Goal: Find specific page/section: Find specific page/section

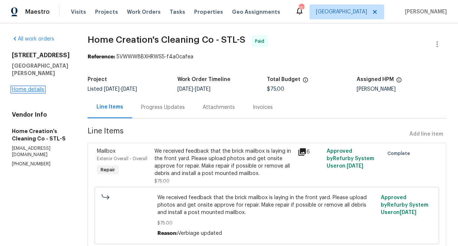
click at [35, 92] on link "Home details" at bounding box center [28, 89] width 32 height 5
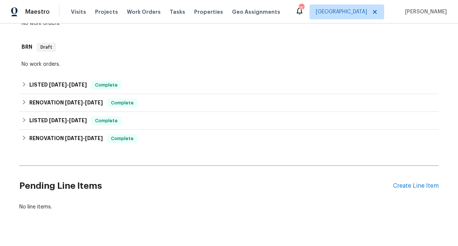
scroll to position [194, 0]
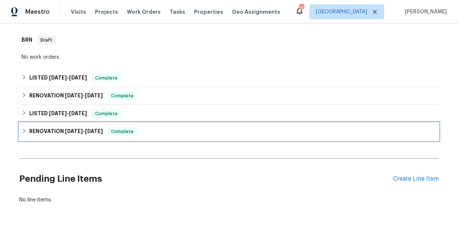
click at [24, 131] on icon at bounding box center [24, 130] width 3 height 4
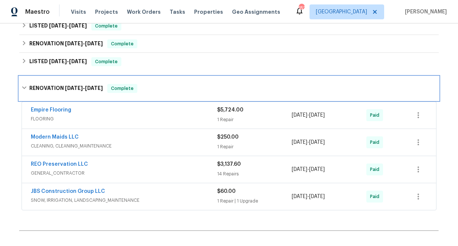
scroll to position [254, 0]
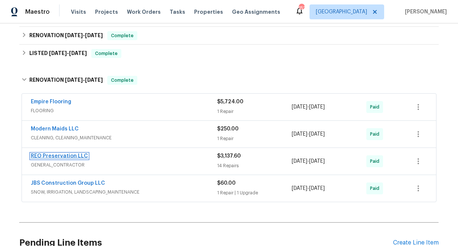
click at [65, 155] on link "REO Preservation LLC" at bounding box center [59, 155] width 57 height 5
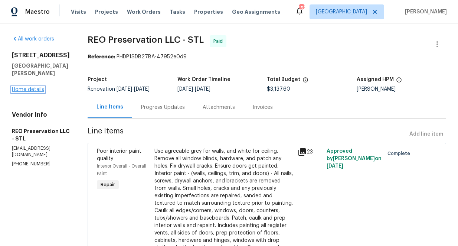
click at [27, 92] on link "Home details" at bounding box center [28, 89] width 32 height 5
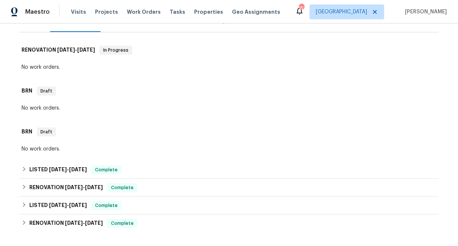
scroll to position [202, 0]
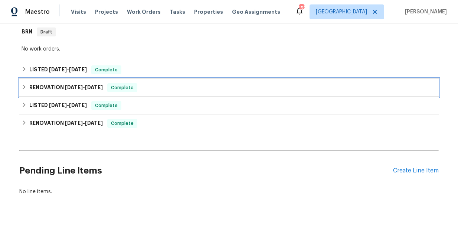
click at [25, 86] on icon at bounding box center [24, 86] width 5 height 5
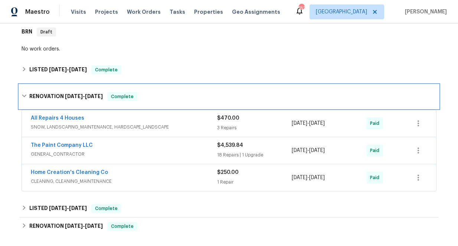
click at [25, 95] on icon at bounding box center [24, 96] width 4 height 3
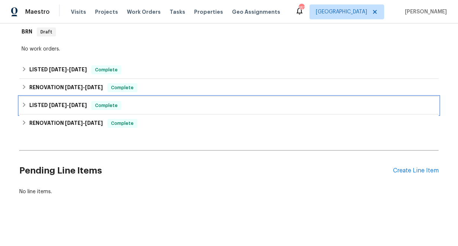
click at [26, 105] on icon at bounding box center [24, 104] width 5 height 5
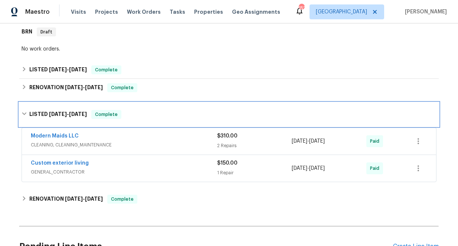
click at [24, 111] on icon at bounding box center [24, 113] width 5 height 5
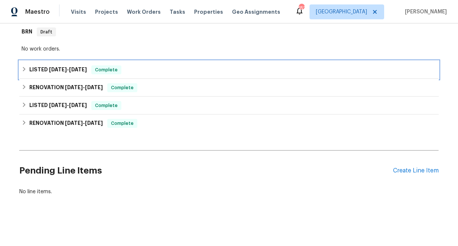
click at [24, 69] on icon at bounding box center [24, 69] width 3 height 4
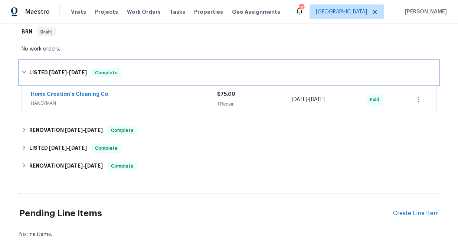
click at [24, 69] on div "LISTED [DATE] - [DATE] Complete" at bounding box center [229, 72] width 415 height 9
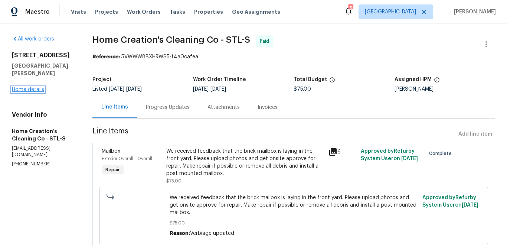
click at [30, 92] on link "Home details" at bounding box center [28, 89] width 32 height 5
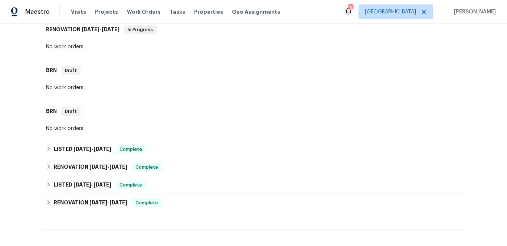
scroll to position [131, 0]
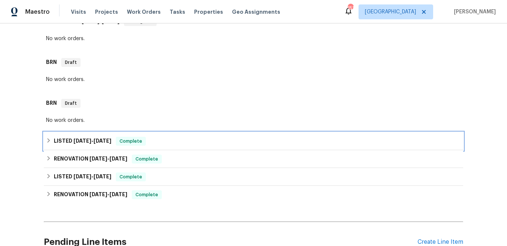
click at [48, 140] on icon at bounding box center [48, 140] width 5 height 5
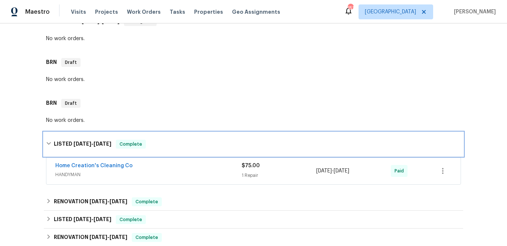
click at [48, 140] on div "LISTED [DATE] - [DATE] Complete" at bounding box center [253, 143] width 415 height 9
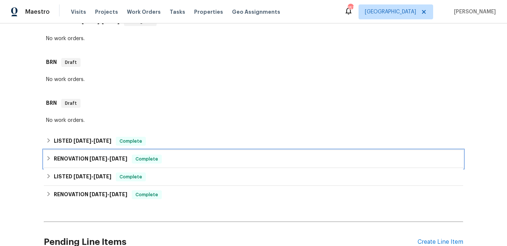
click at [49, 157] on icon at bounding box center [48, 157] width 5 height 5
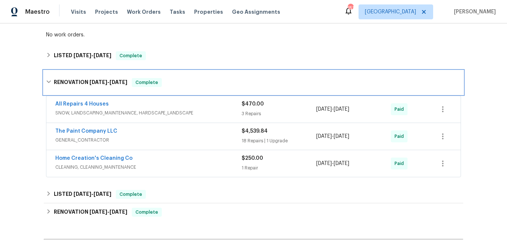
scroll to position [217, 0]
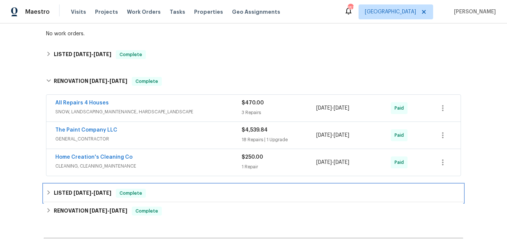
click at [49, 192] on icon at bounding box center [48, 192] width 3 height 4
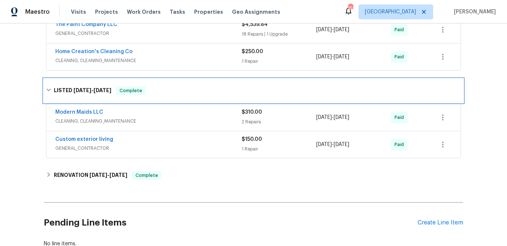
scroll to position [324, 0]
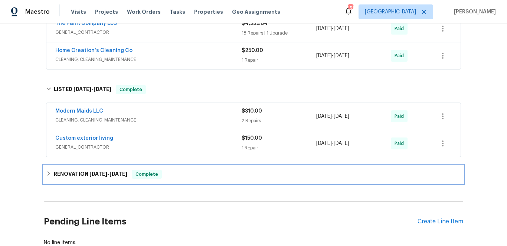
click at [47, 173] on icon at bounding box center [48, 173] width 5 height 5
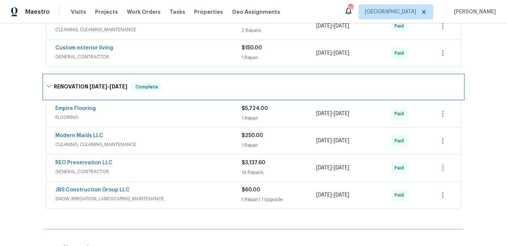
scroll to position [416, 0]
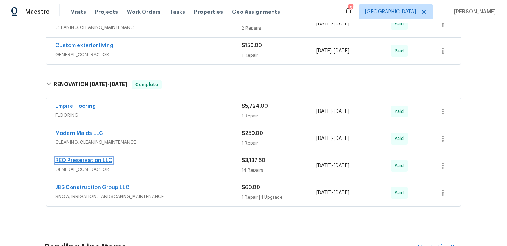
click at [75, 160] on link "REO Preservation LLC" at bounding box center [83, 160] width 57 height 5
